Goal: Task Accomplishment & Management: Use online tool/utility

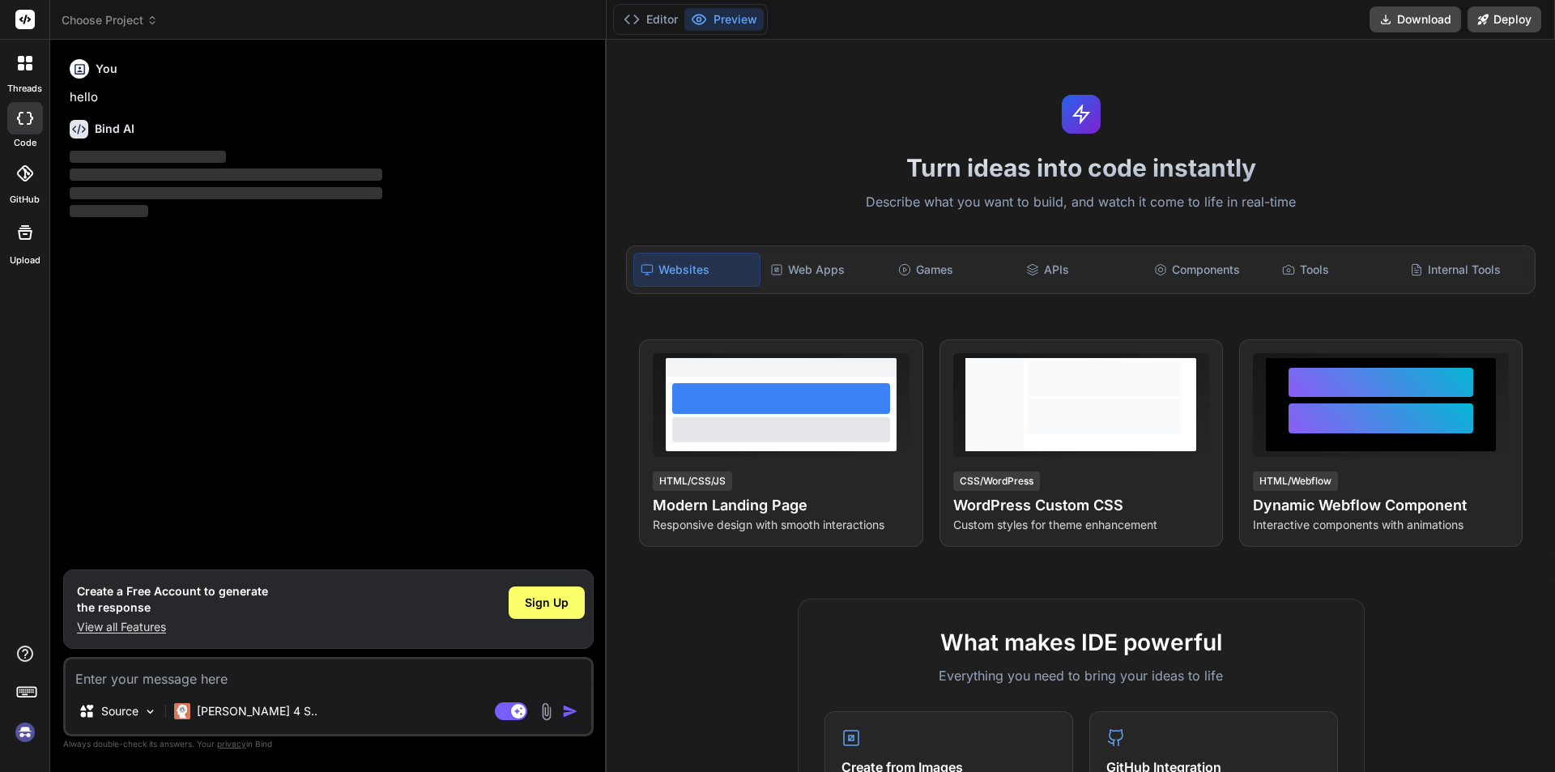
type textarea "x"
paste textarea "import React from "react"; import Chart from "react-apexcharts" const AccountCh…"
type textarea "import React from "react"; import Chart from "react-apexcharts" const AccountCh…"
type textarea "x"
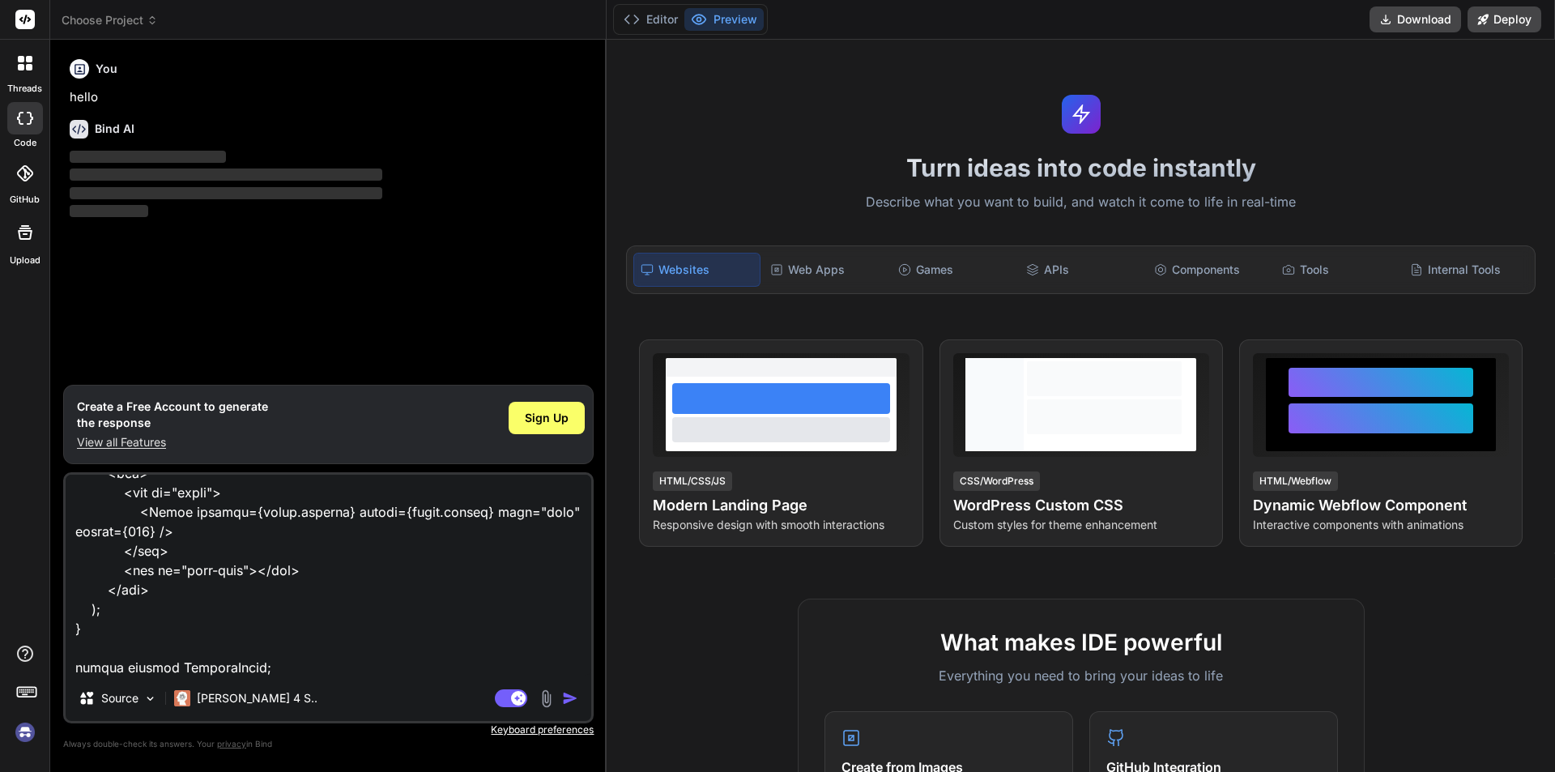
type textarea "import React from "react"; import Chart from "react-apexcharts" const AccountCh…"
type textarea "x"
type textarea "import React from "react"; import Chart from "react-apexcharts" const AccountCh…"
type textarea "x"
type textarea "import React from "react"; import Chart from "react-apexcharts" const AccountCh…"
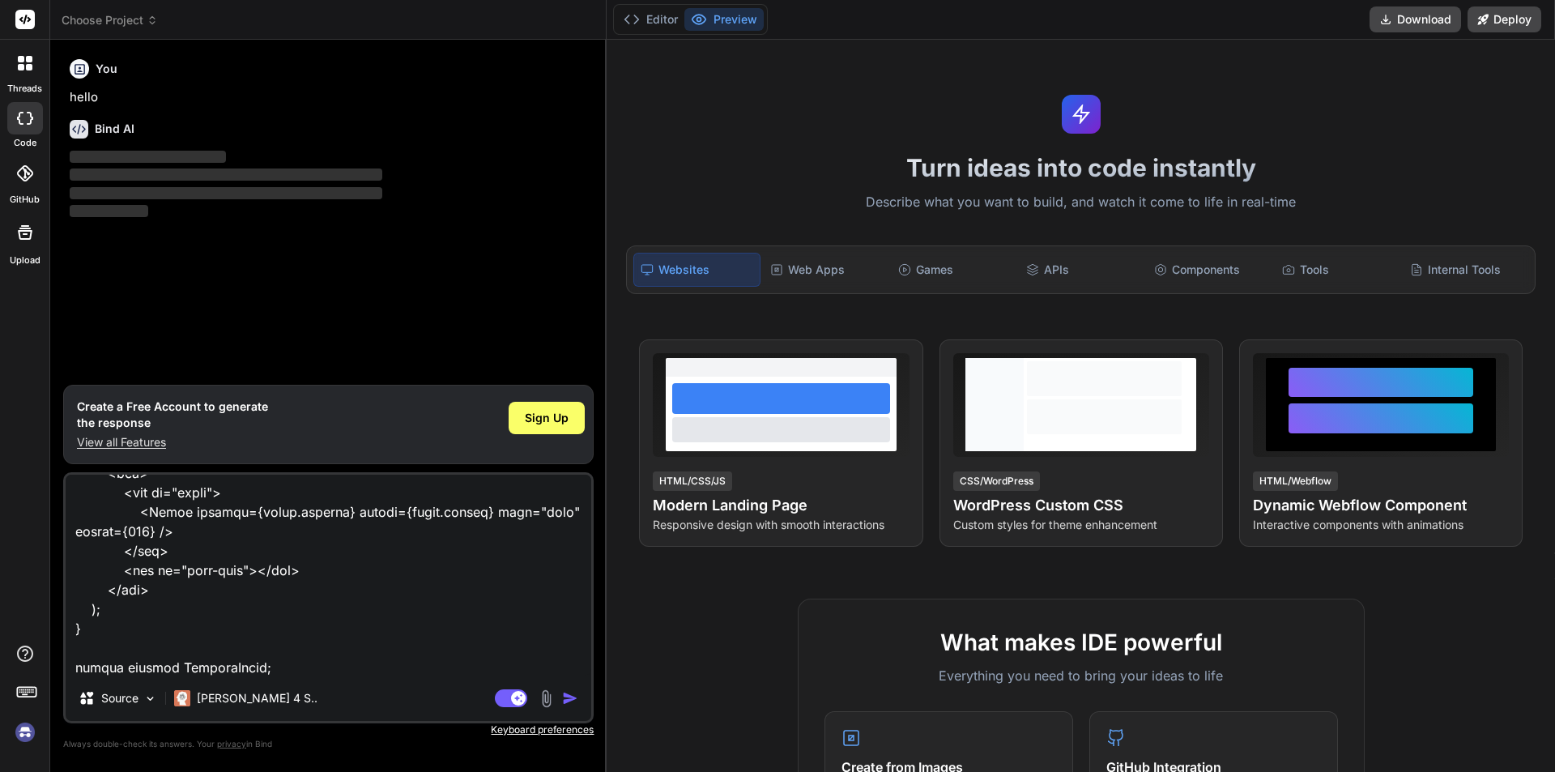
type textarea "x"
type textarea "import React from "react"; import Chart from "react-apexcharts" const AccountCh…"
type textarea "x"
type textarea "import React from "react"; import Chart from "react-apexcharts" const AccountCh…"
type textarea "x"
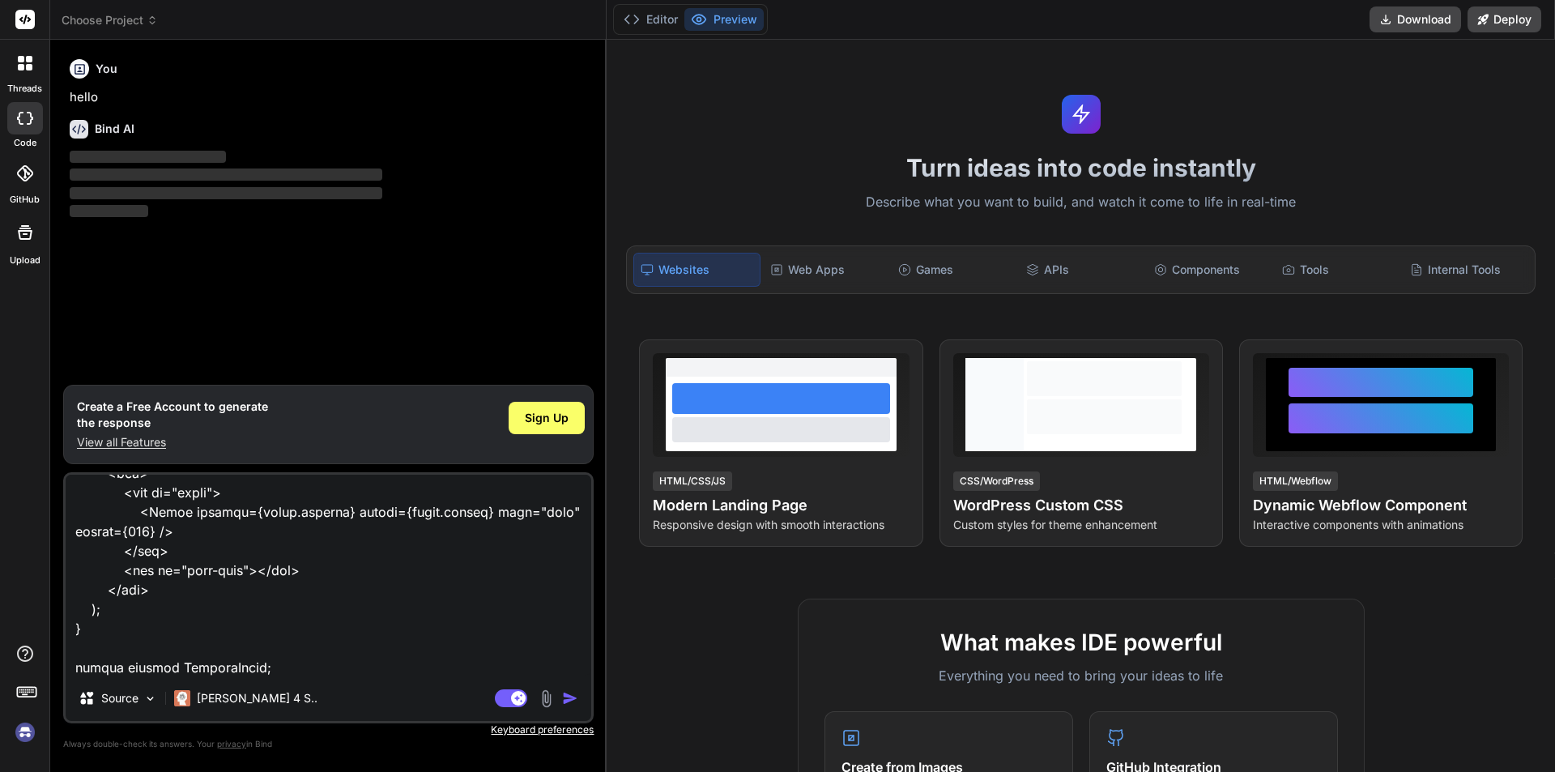
type textarea "import React from "react"; import Chart from "react-apexcharts" const AccountCh…"
type textarea "x"
type textarea "import React from "react"; import Chart from "react-apexcharts" const AccountCh…"
type textarea "x"
paste textarea "I just want to remove the value of bottom time and also left side showing data …"
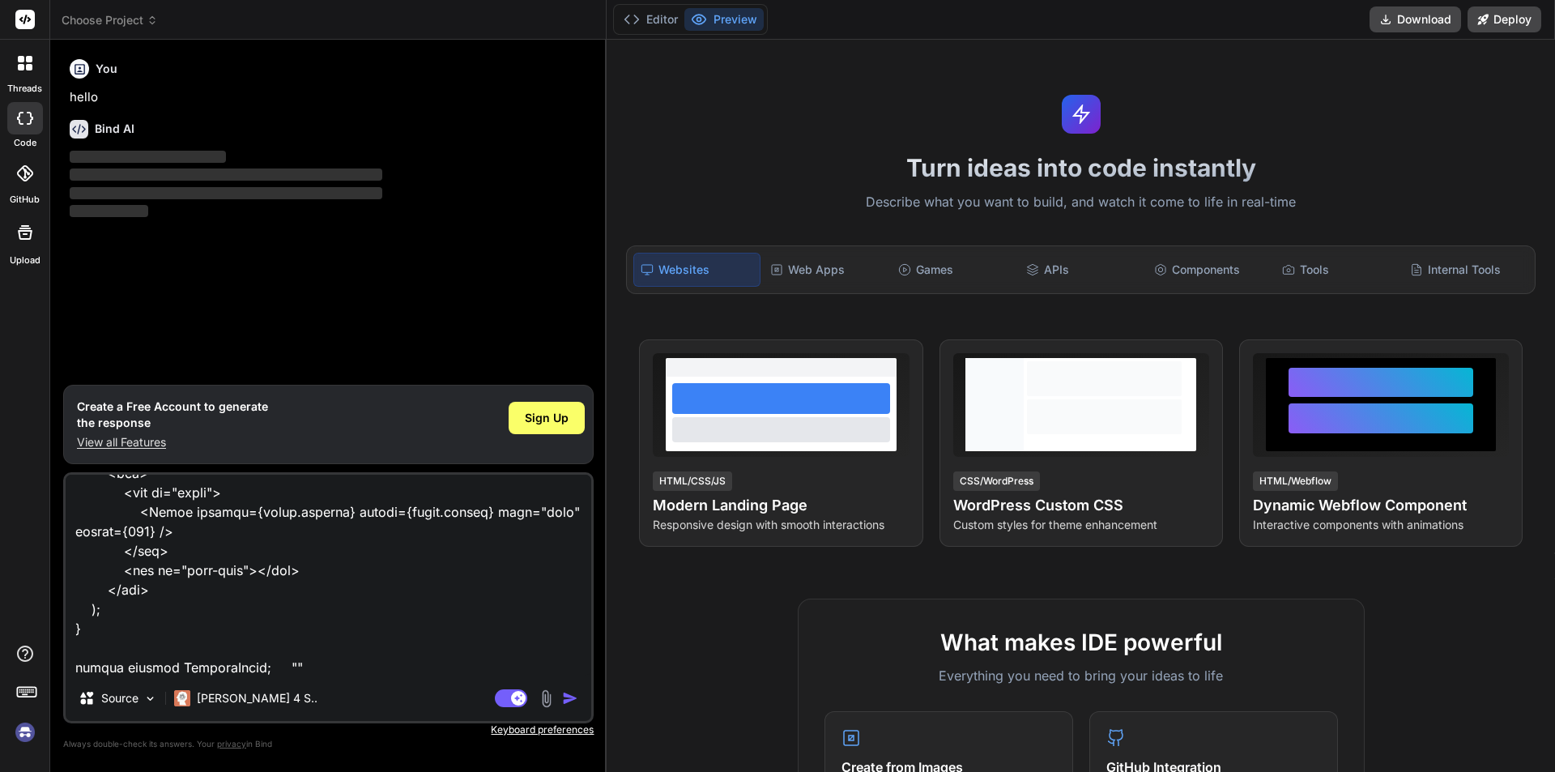
type textarea "import React from "react"; import Chart from "react-apexcharts" const AccountCh…"
type textarea "x"
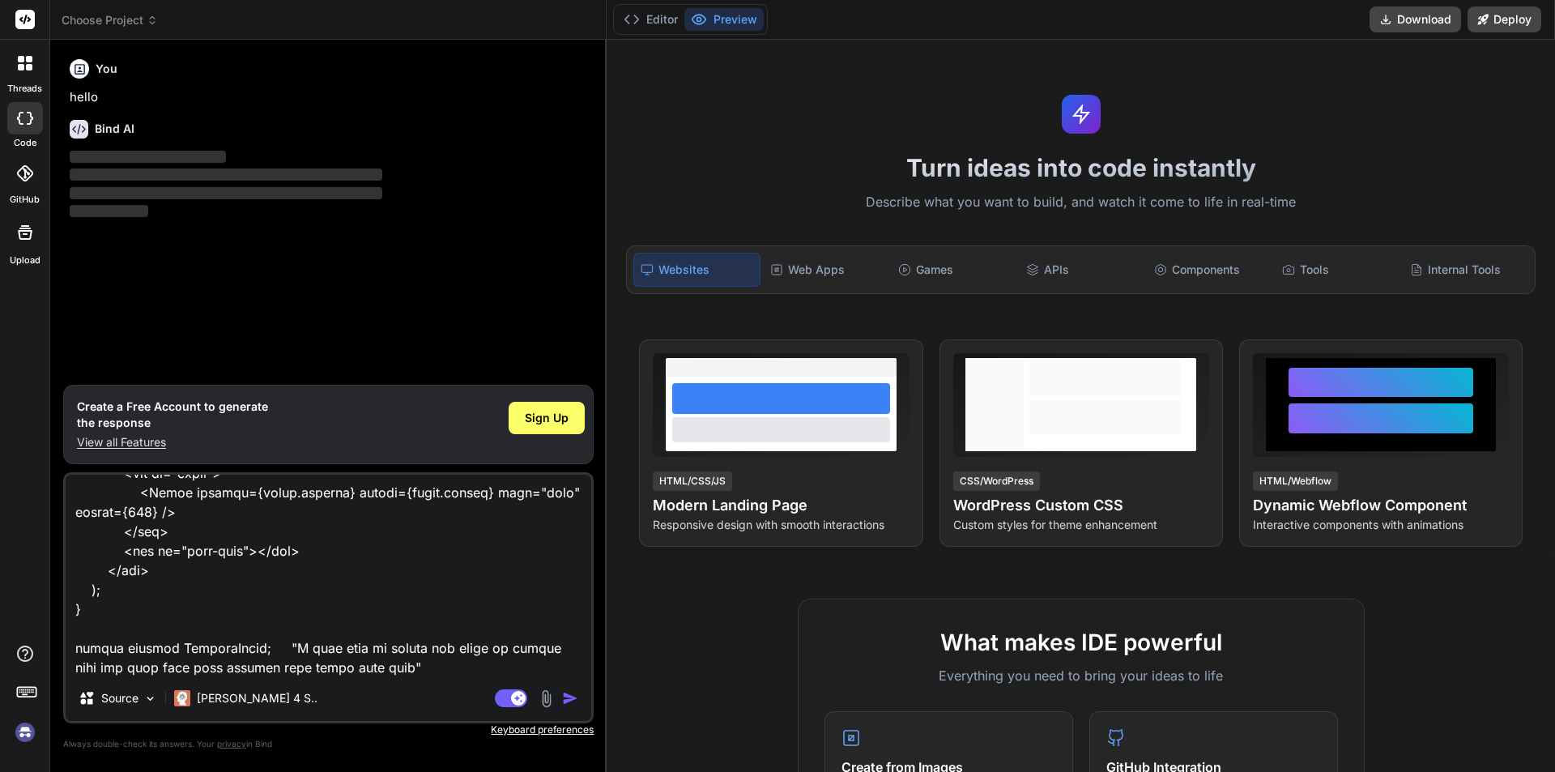
type textarea "import React from "react"; import Chart from "react-apexcharts" const AccountCh…"
click at [572, 700] on img "button" at bounding box center [570, 698] width 16 height 16
click at [568, 689] on div "Agent Mode. When this toggle is activated, AI automatically makes decisions, re…" at bounding box center [538, 697] width 93 height 19
click at [565, 694] on img "button" at bounding box center [570, 698] width 16 height 16
click at [563, 701] on img "button" at bounding box center [570, 698] width 16 height 16
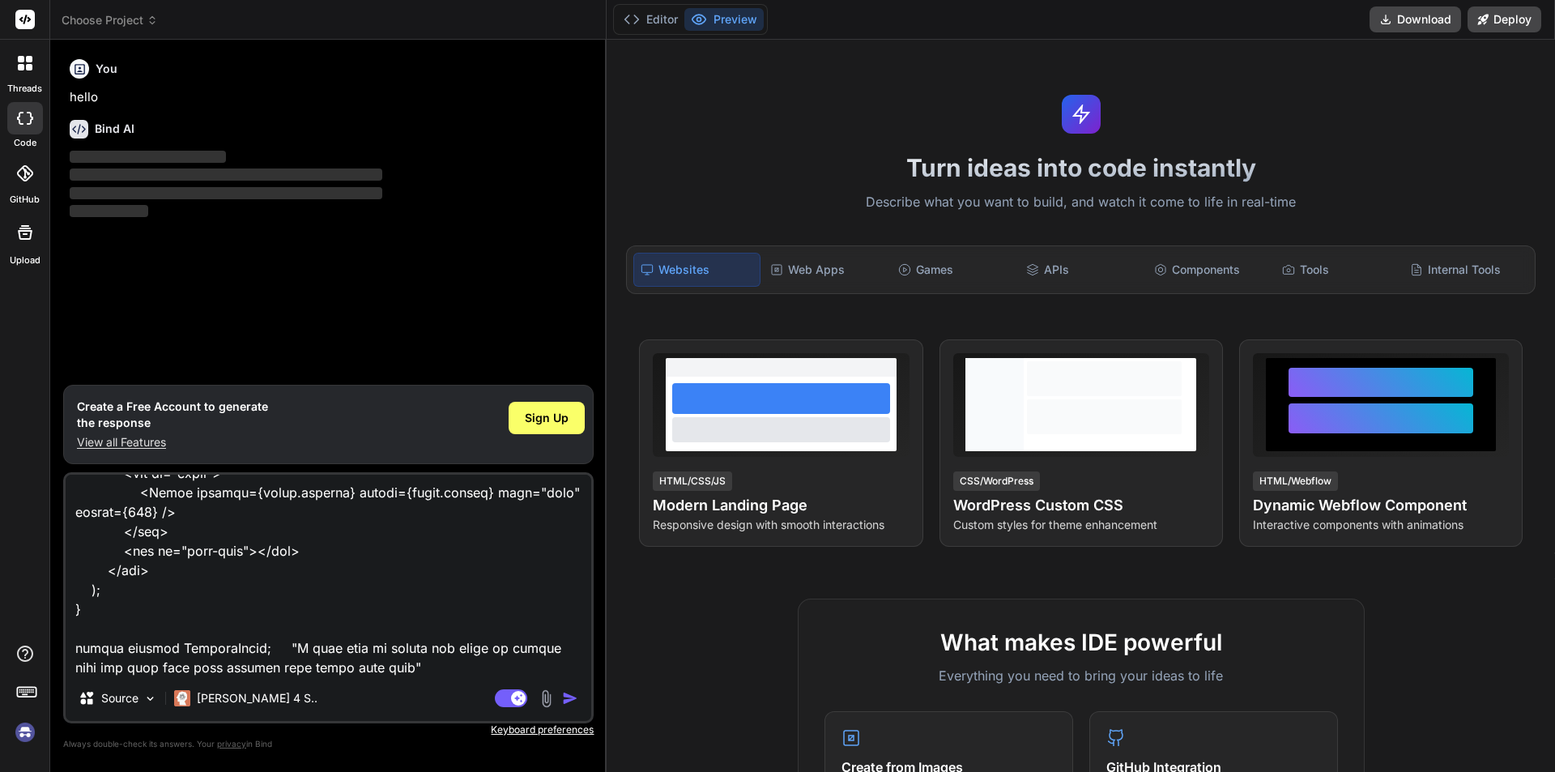
click at [563, 701] on img "button" at bounding box center [570, 698] width 16 height 16
click at [145, 445] on p "View all Features" at bounding box center [172, 442] width 191 height 16
click at [544, 418] on span "Sign Up" at bounding box center [547, 418] width 44 height 16
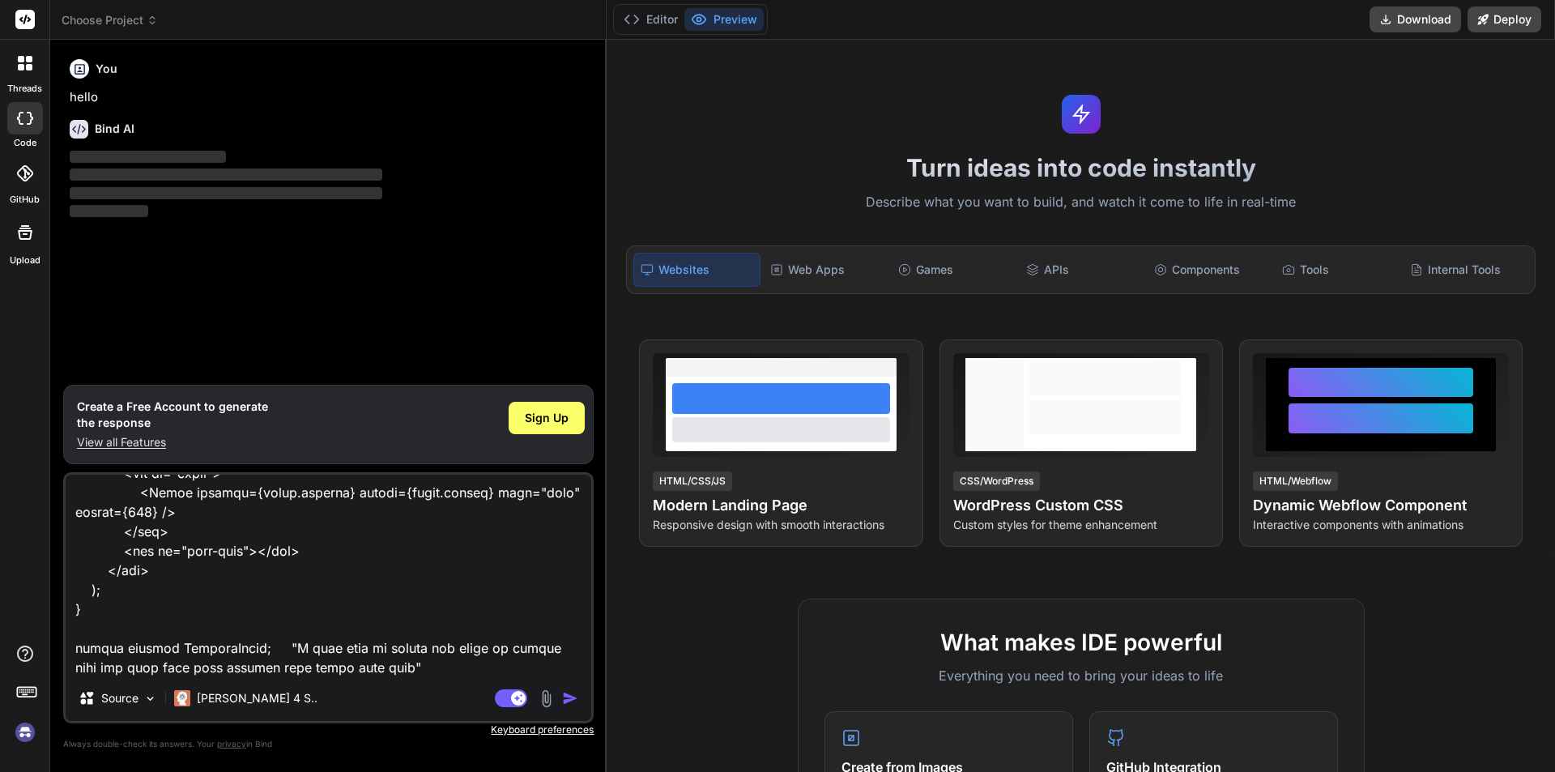
click at [567, 698] on img "button" at bounding box center [570, 698] width 16 height 16
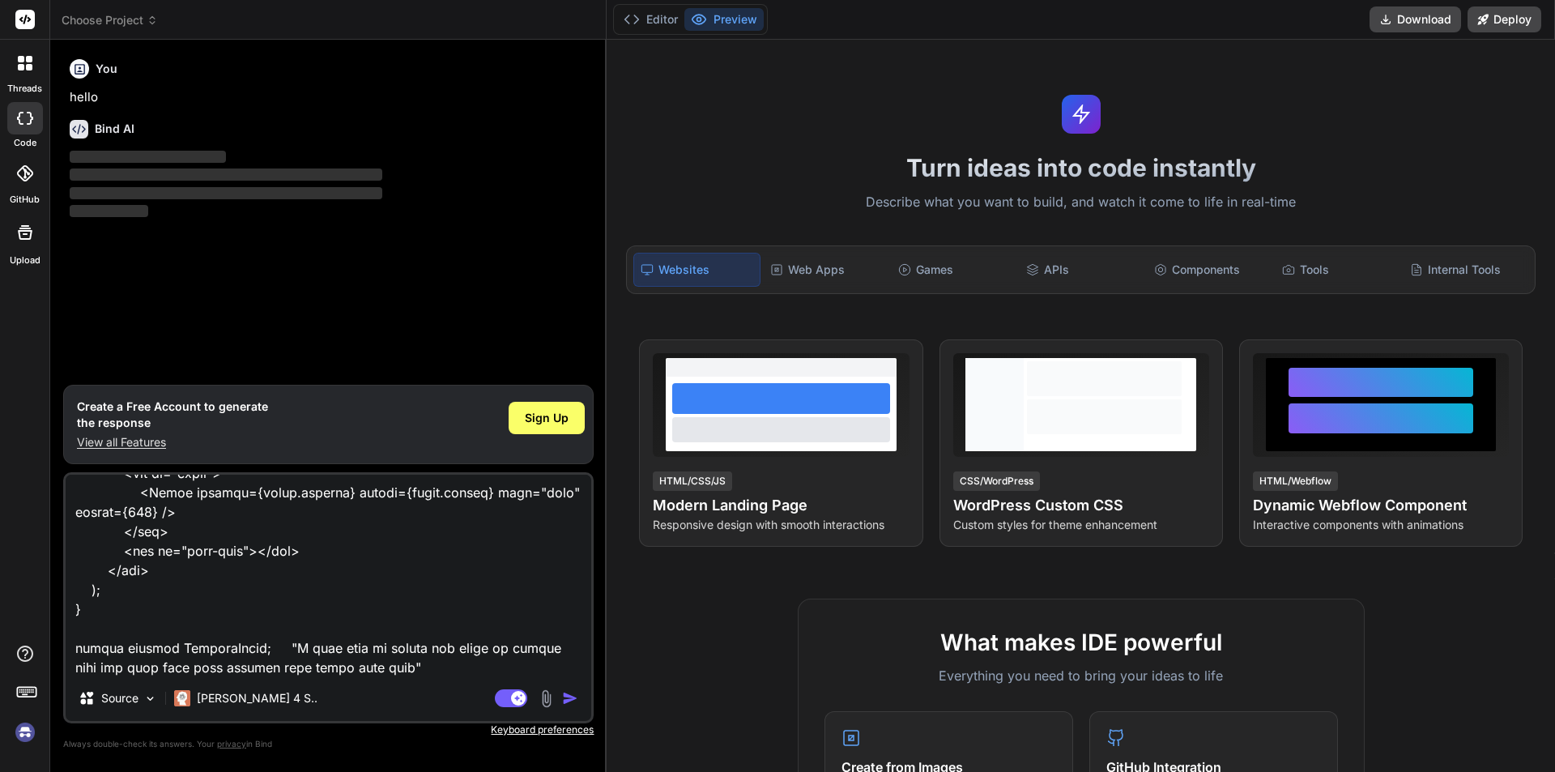
click at [567, 698] on img "button" at bounding box center [570, 698] width 16 height 16
click at [566, 697] on img "button" at bounding box center [570, 698] width 16 height 16
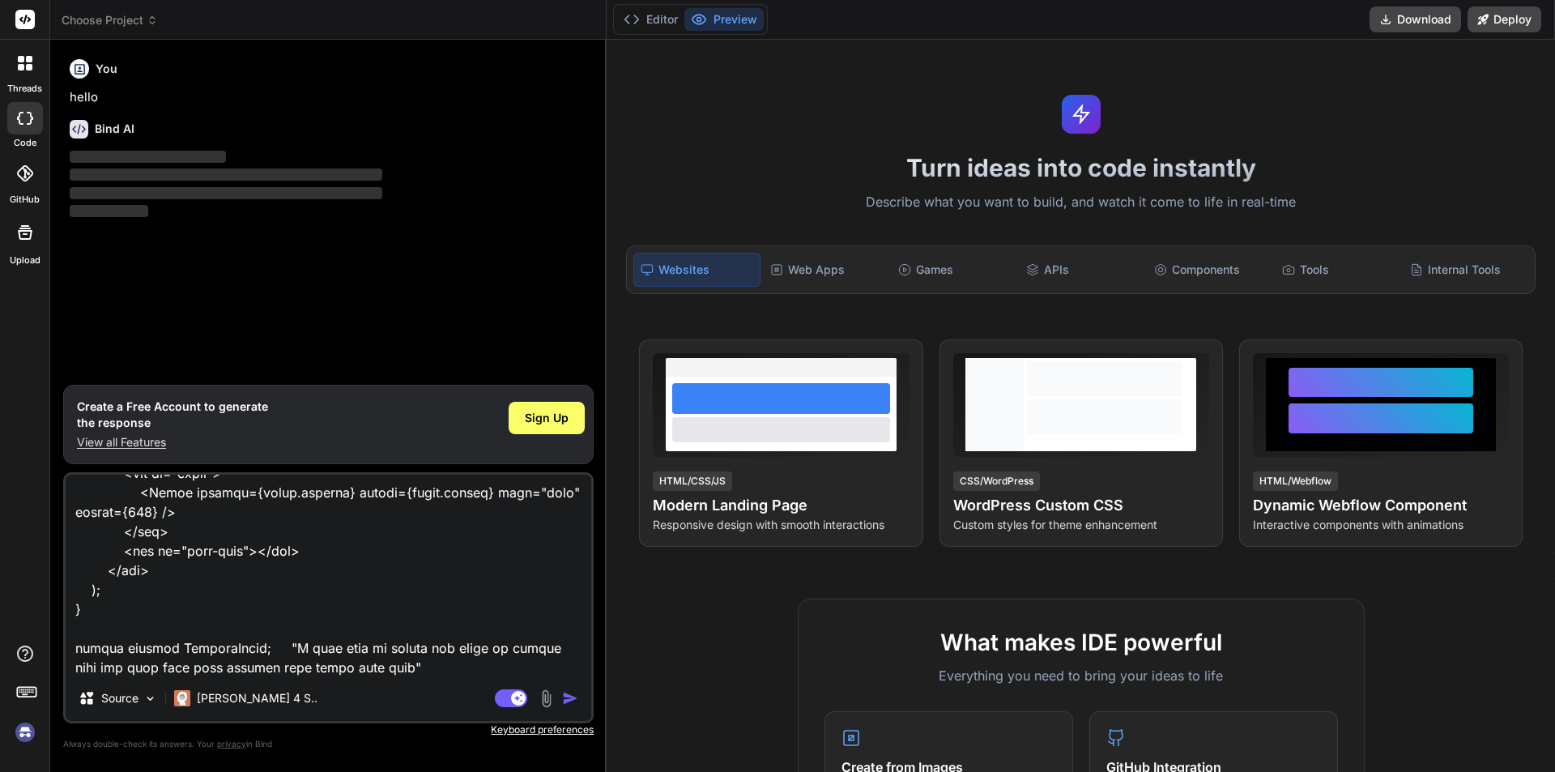
click at [566, 697] on img "button" at bounding box center [570, 698] width 16 height 16
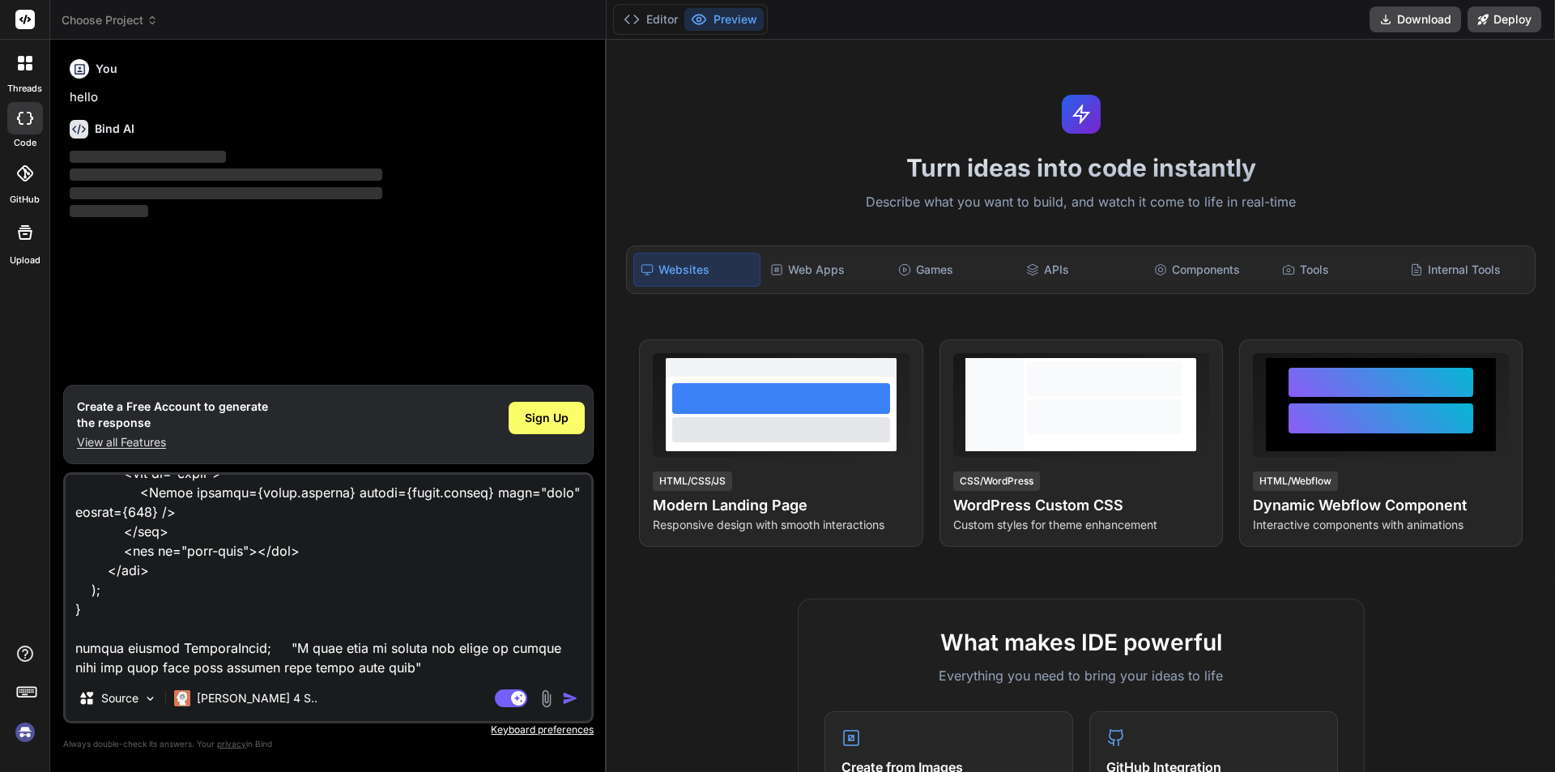
click at [566, 697] on img "button" at bounding box center [570, 698] width 16 height 16
click at [563, 695] on img "button" at bounding box center [570, 698] width 16 height 16
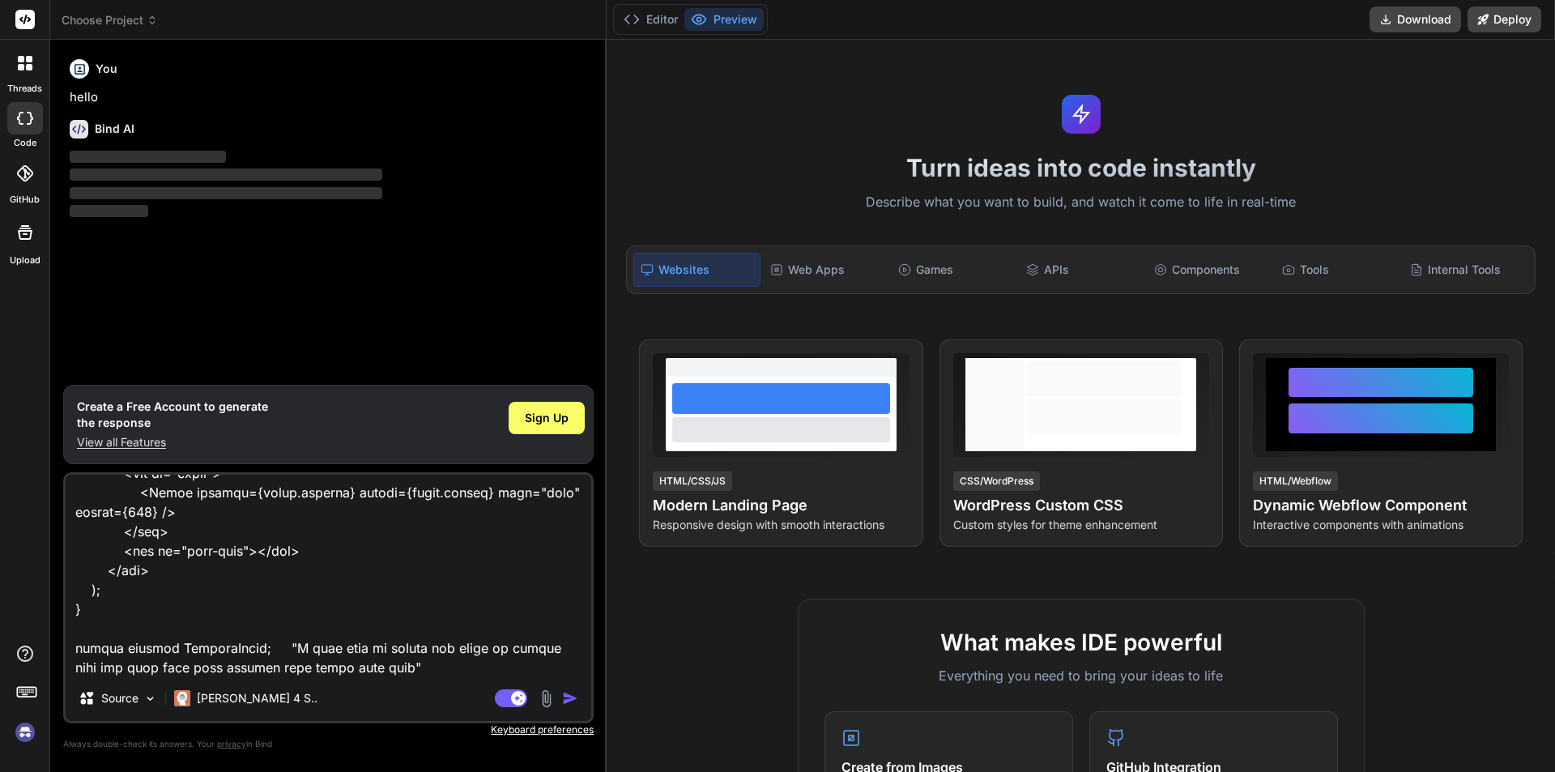
click at [563, 695] on img "button" at bounding box center [570, 698] width 16 height 16
click at [565, 699] on img "button" at bounding box center [570, 698] width 16 height 16
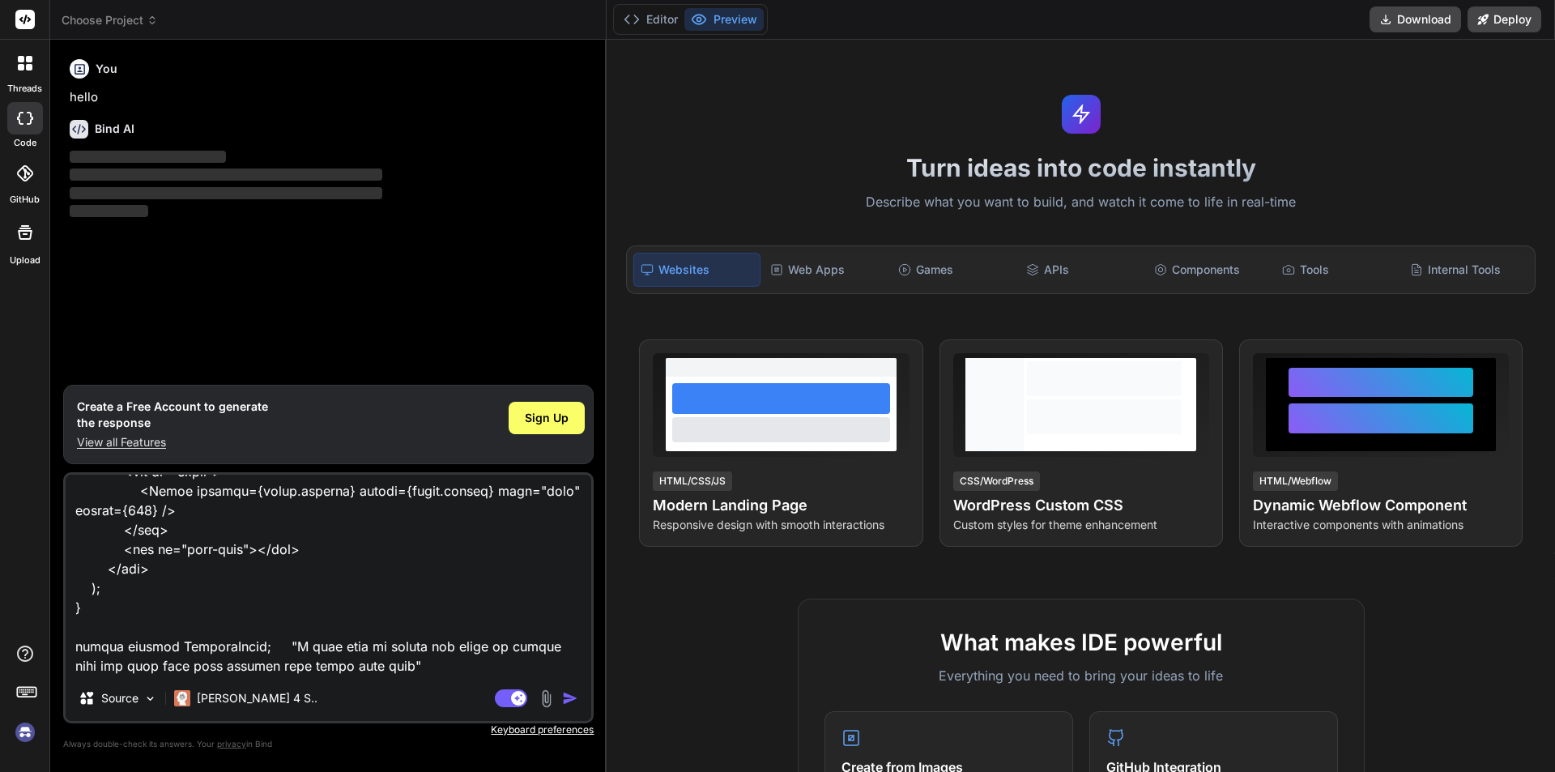
click at [569, 699] on img "button" at bounding box center [570, 698] width 16 height 16
click at [566, 697] on img "button" at bounding box center [570, 698] width 16 height 16
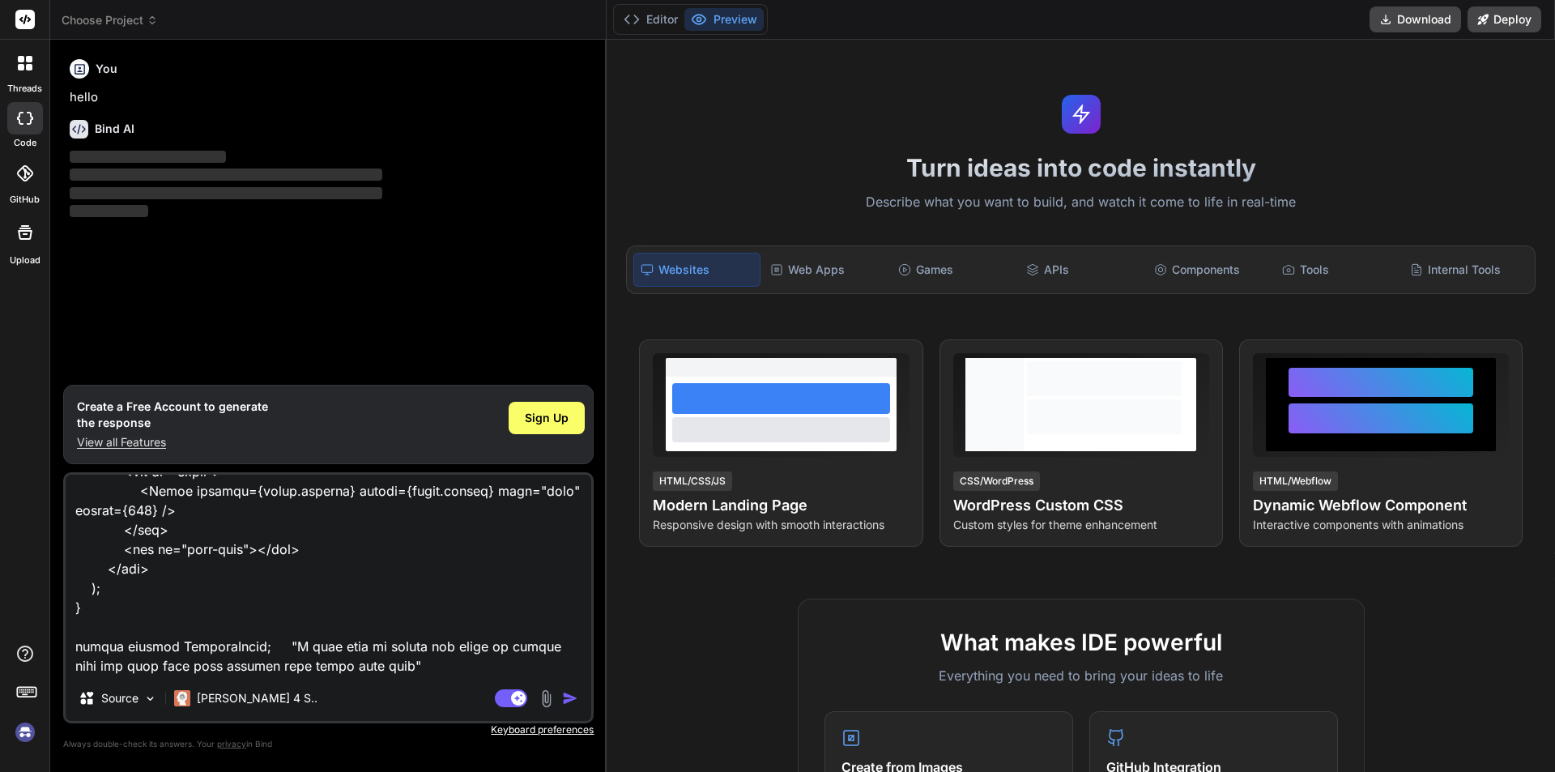
click at [566, 697] on img "button" at bounding box center [570, 698] width 16 height 16
click at [565, 697] on img "button" at bounding box center [570, 698] width 16 height 16
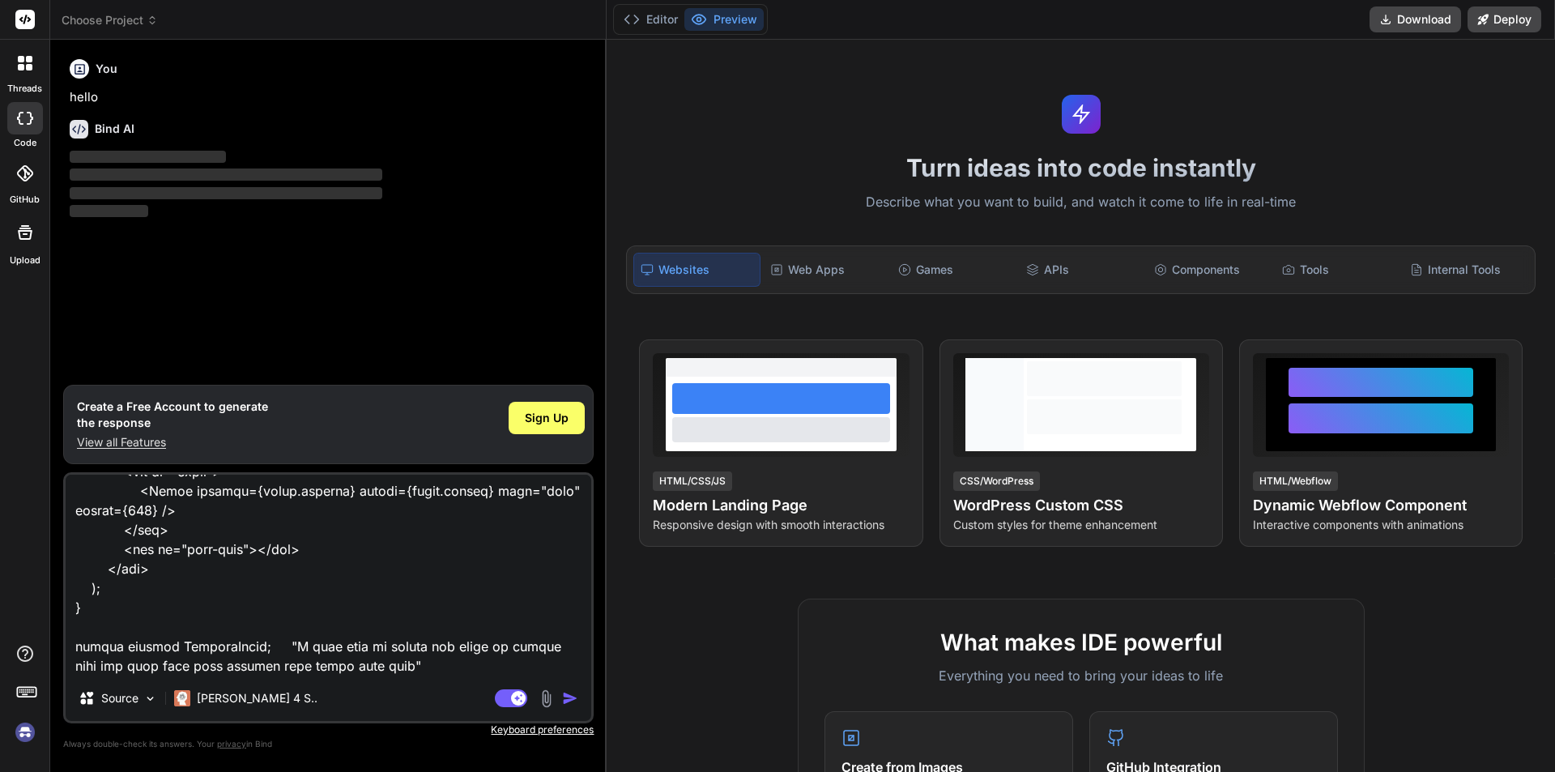
click at [565, 697] on img "button" at bounding box center [570, 698] width 16 height 16
click at [561, 412] on span "Sign Up" at bounding box center [547, 418] width 44 height 16
